Goal: Information Seeking & Learning: Check status

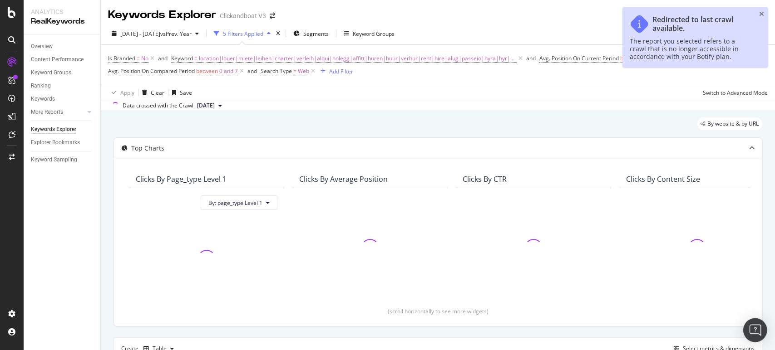
click at [757, 323] on div "Open Intercom Messenger" at bounding box center [755, 331] width 24 height 24
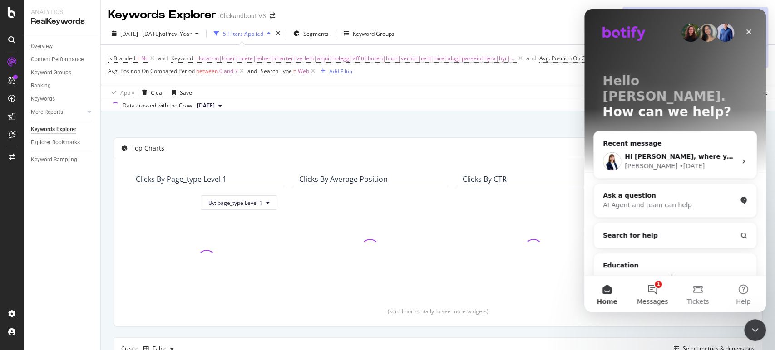
click at [644, 293] on button "1 Messages" at bounding box center [651, 294] width 45 height 36
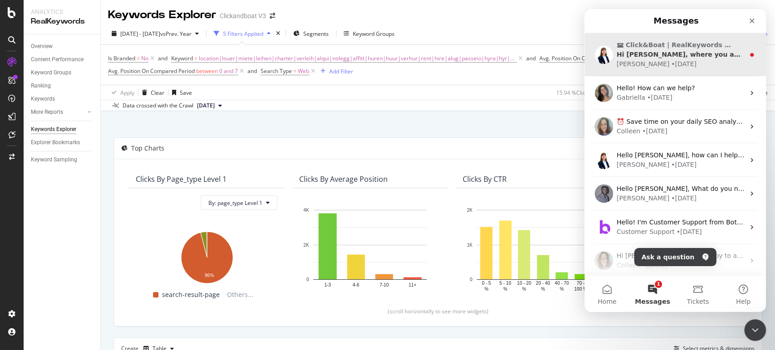
click at [672, 66] on div "Chiara • 3d ago" at bounding box center [680, 64] width 128 height 10
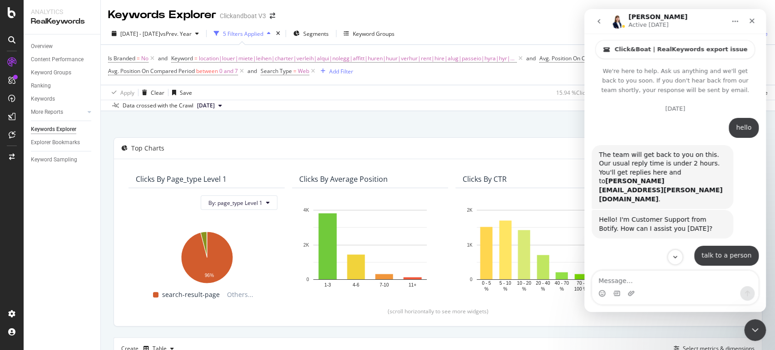
scroll to position [1, 0]
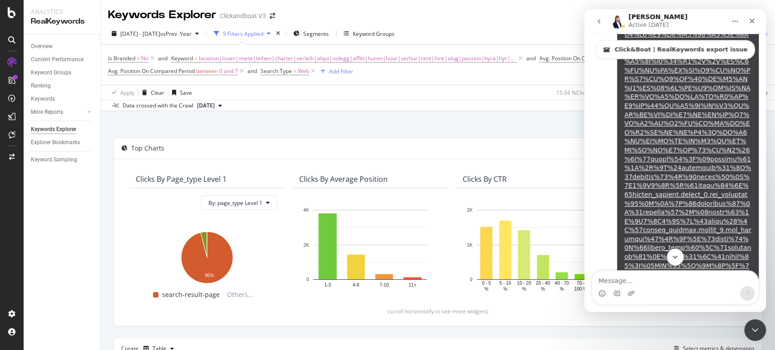
click at [680, 253] on button "Scroll to bottom" at bounding box center [674, 257] width 17 height 17
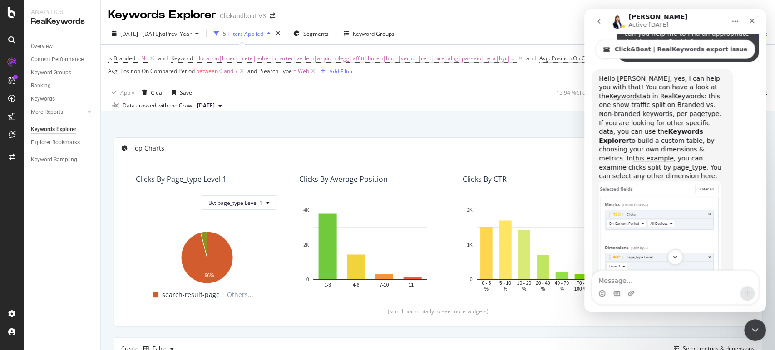
scroll to position [4113, 0]
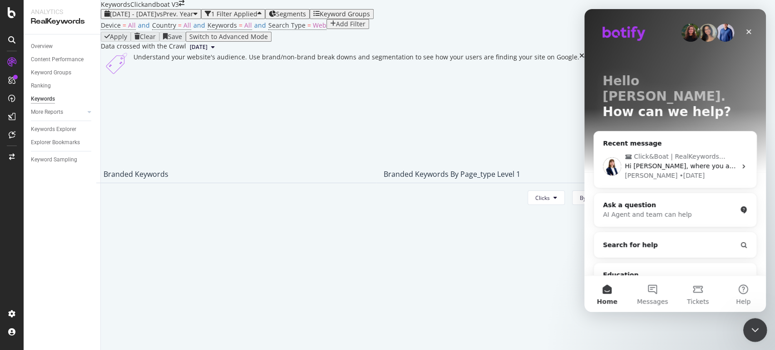
click at [759, 332] on div "Close Intercom Messenger" at bounding box center [753, 329] width 22 height 22
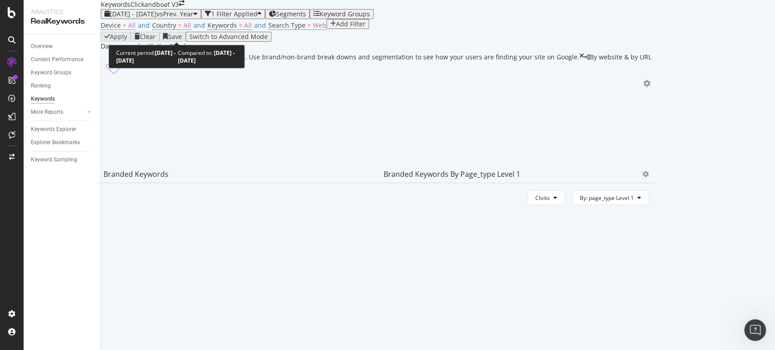
click at [193, 18] on span "vs Prev. Year" at bounding box center [175, 14] width 37 height 9
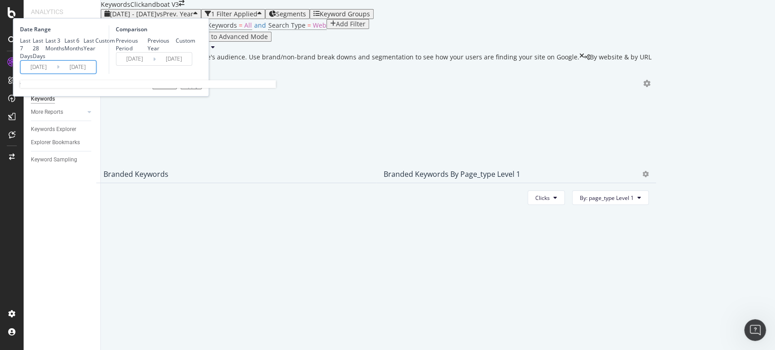
click at [57, 74] on input "[DATE]" at bounding box center [38, 67] width 36 height 13
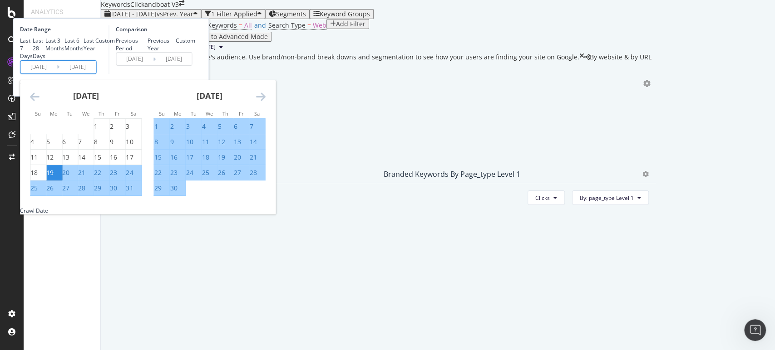
click at [39, 102] on icon "Move backward to switch to the previous month." at bounding box center [35, 96] width 10 height 11
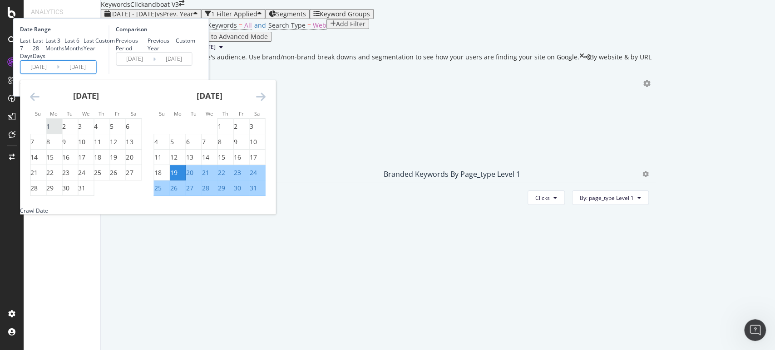
click at [50, 131] on div "1" at bounding box center [48, 126] width 4 height 9
type input "[DATE]"
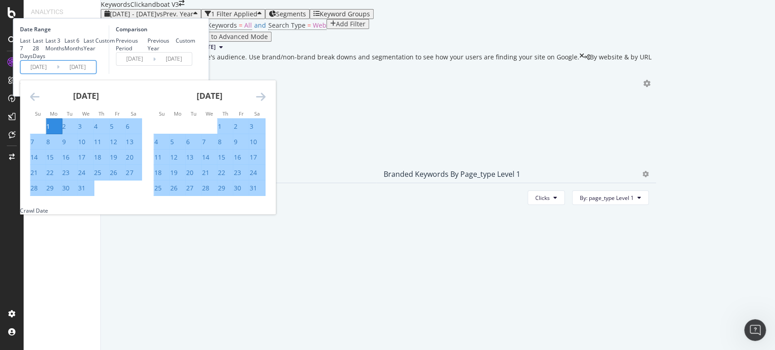
click at [85, 193] on div "31" at bounding box center [81, 188] width 7 height 9
type input "[DATE]"
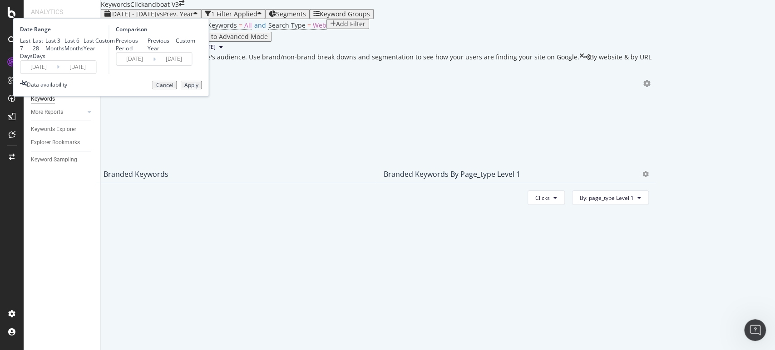
click at [57, 74] on input "[DATE]" at bounding box center [38, 67] width 36 height 13
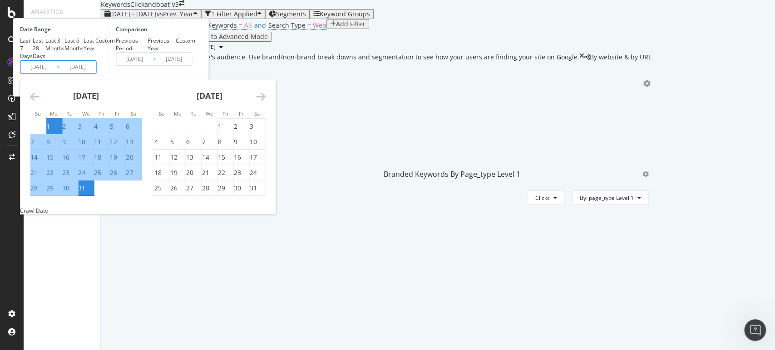
click at [195, 74] on div "Comparison Previous Period Previous Year Custom [DATE] Navigate forward to inte…" at bounding box center [151, 49] width 86 height 49
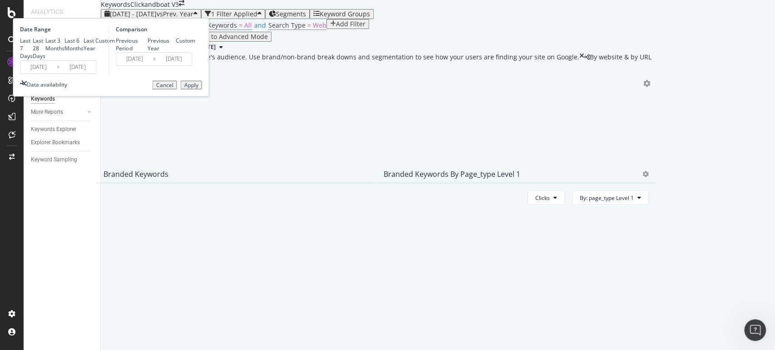
click at [96, 74] on input "[DATE]" at bounding box center [77, 67] width 36 height 13
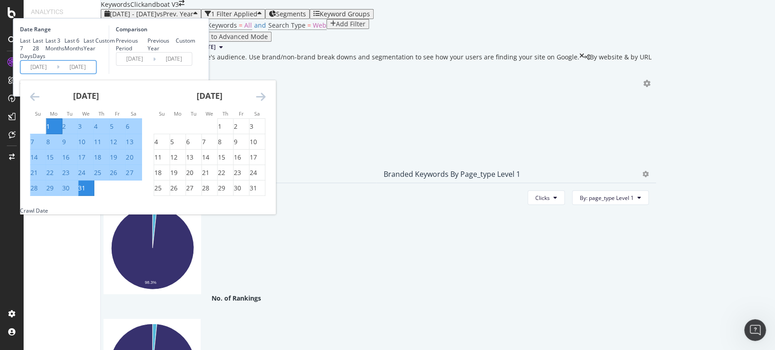
click at [195, 74] on div "Comparison Previous Period Previous Year Custom [DATE] Navigate forward to inte…" at bounding box center [151, 49] width 86 height 49
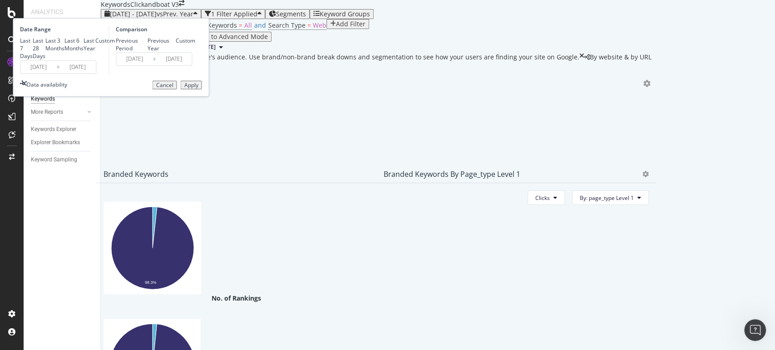
click at [198, 88] on div "Apply" at bounding box center [191, 85] width 14 height 6
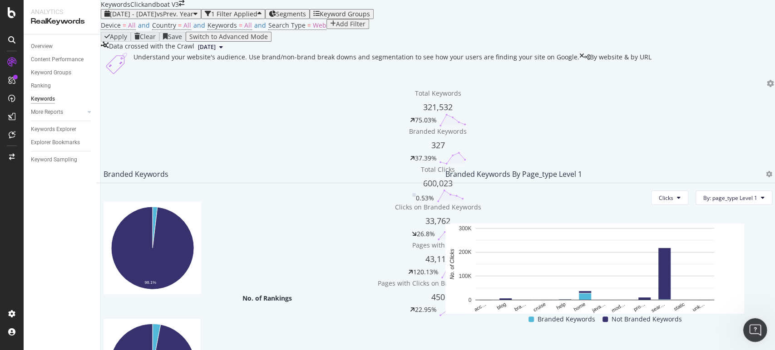
click at [752, 323] on icon "Open Intercom Messenger" at bounding box center [753, 329] width 15 height 15
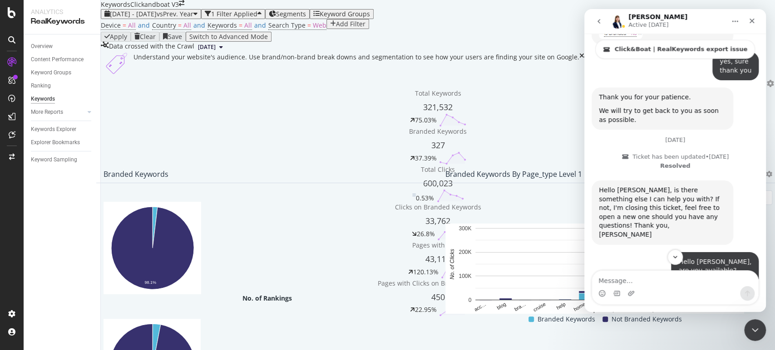
scroll to position [3750, 0]
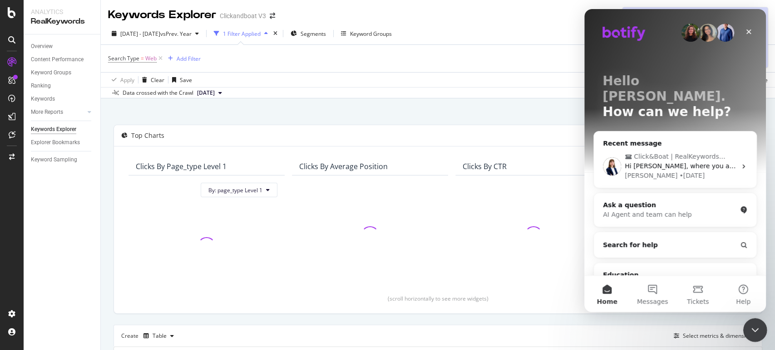
click at [757, 328] on icon "Close Intercom Messenger" at bounding box center [753, 329] width 11 height 11
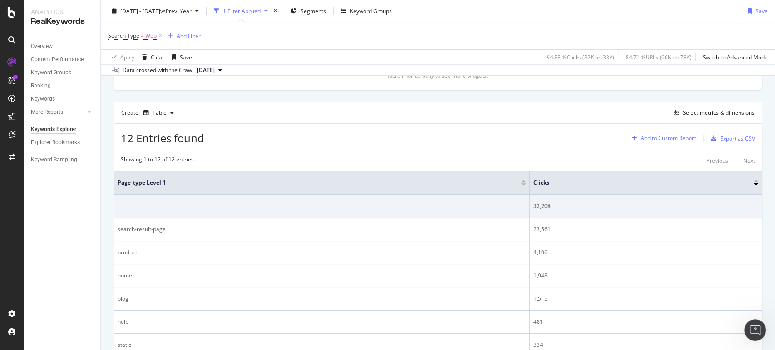
scroll to position [202, 0]
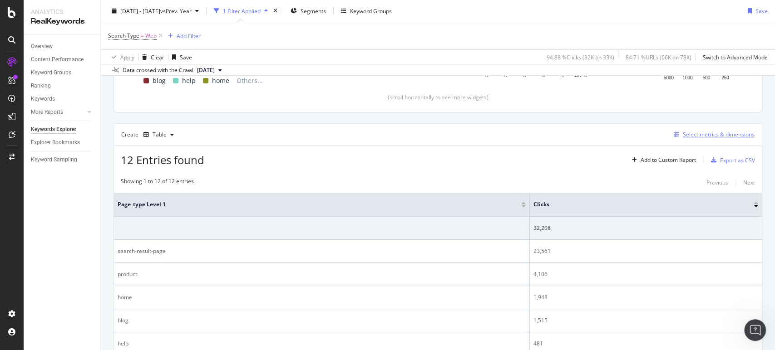
click at [697, 135] on div "Select metrics & dimensions" at bounding box center [719, 135] width 72 height 8
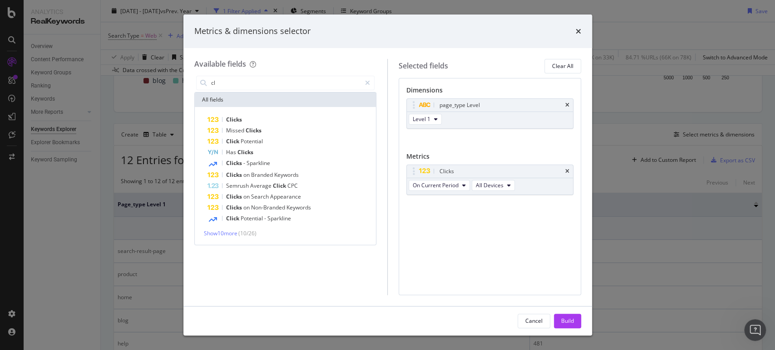
type input "c"
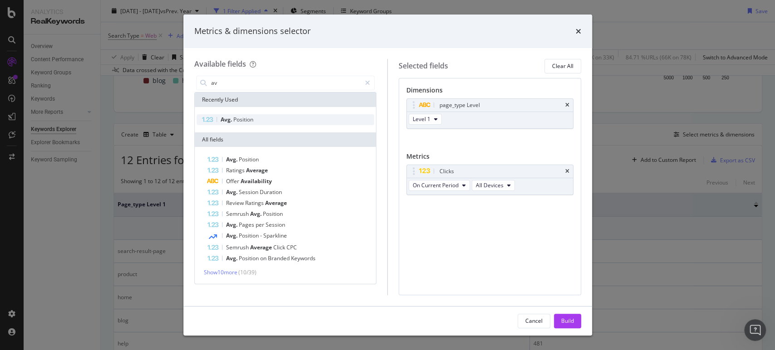
type input "av"
click at [287, 119] on div "Avg. Position" at bounding box center [286, 119] width 178 height 11
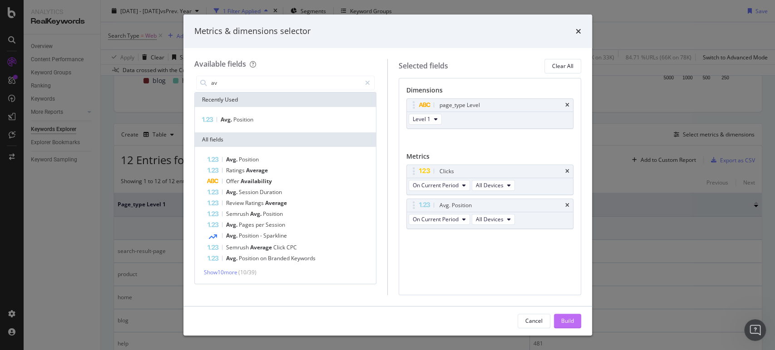
click at [574, 321] on button "Build" at bounding box center [567, 321] width 27 height 15
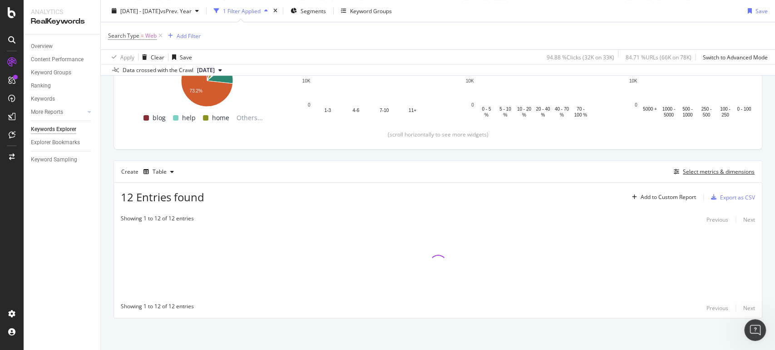
scroll to position [163, 0]
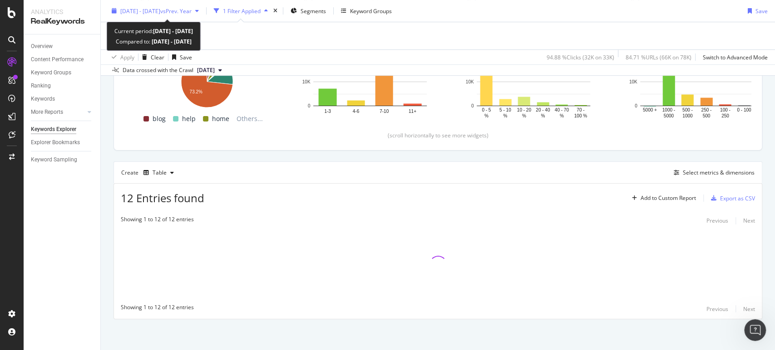
click at [192, 10] on span "vs Prev. Year" at bounding box center [175, 11] width 31 height 8
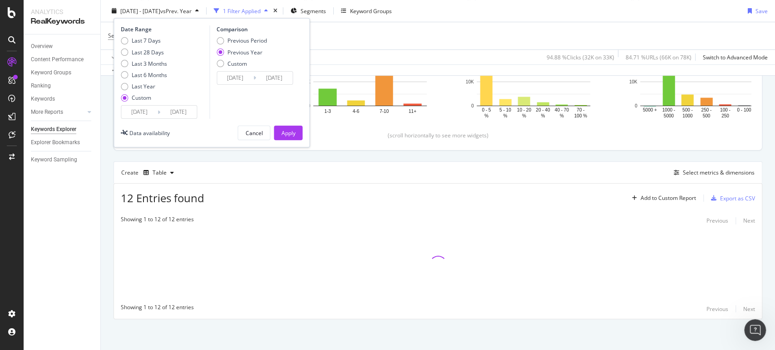
click at [158, 113] on icon at bounding box center [158, 112] width 3 height 9
click at [182, 116] on input "2025/01/24" at bounding box center [178, 112] width 36 height 13
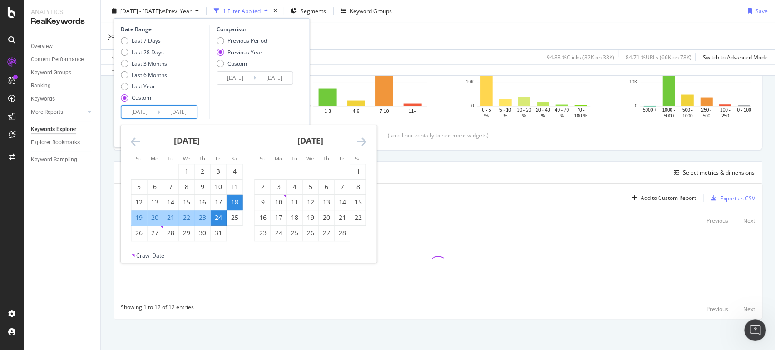
click at [141, 139] on div "January 2025" at bounding box center [187, 144] width 112 height 39
click at [135, 141] on icon "Move backward to switch to the previous month." at bounding box center [136, 141] width 10 height 11
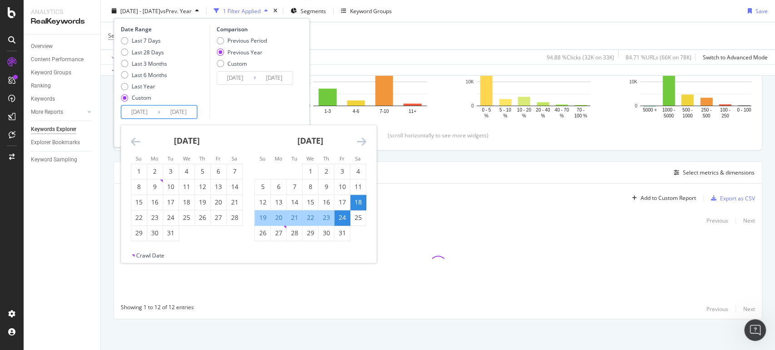
click at [135, 141] on icon "Move backward to switch to the previous month." at bounding box center [136, 141] width 10 height 11
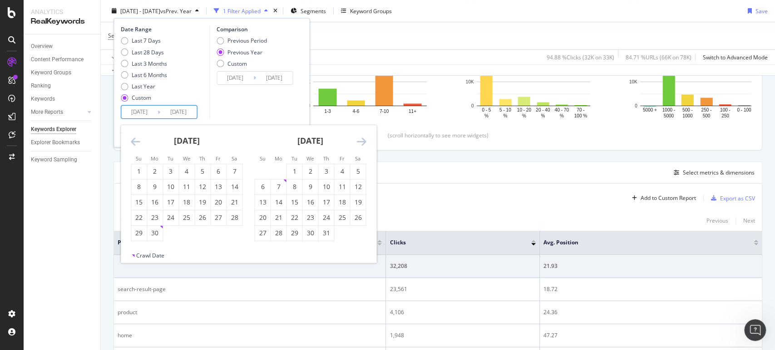
click at [134, 141] on icon "Move backward to switch to the previous month." at bounding box center [136, 141] width 10 height 11
click at [135, 141] on icon "Move backward to switch to the previous month." at bounding box center [136, 141] width 10 height 11
click at [154, 173] on div "1" at bounding box center [154, 171] width 15 height 9
type input "[DATE]"
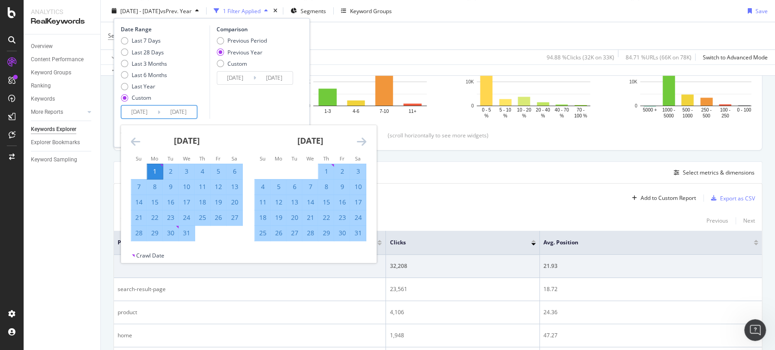
click at [188, 234] on div "31" at bounding box center [186, 233] width 15 height 9
type input "[DATE]"
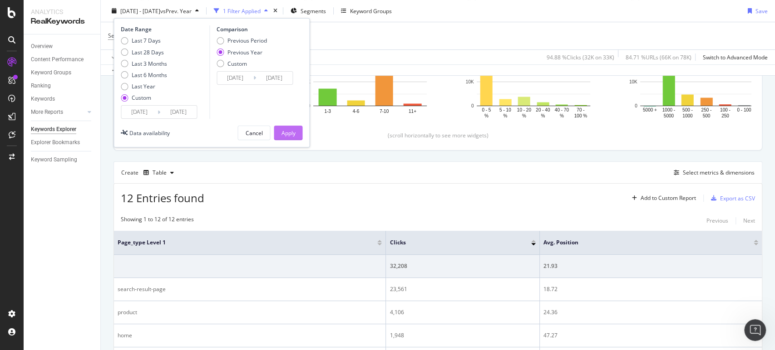
click at [285, 134] on div "Apply" at bounding box center [288, 133] width 14 height 8
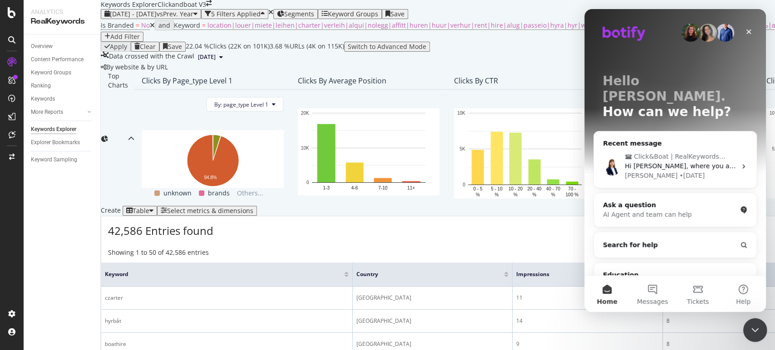
click at [750, 325] on icon "Close Intercom Messenger" at bounding box center [753, 329] width 11 height 11
